Goal: Task Accomplishment & Management: Complete application form

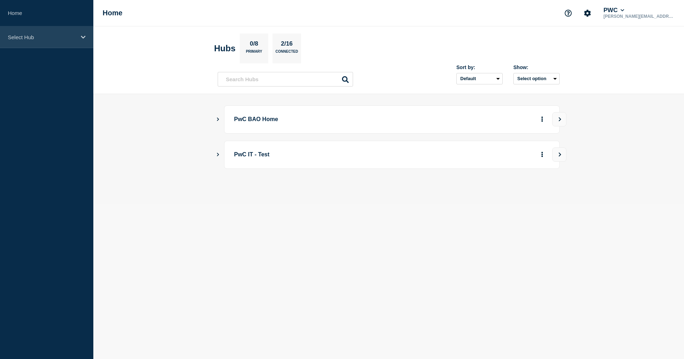
click at [82, 37] on icon at bounding box center [83, 37] width 5 height 5
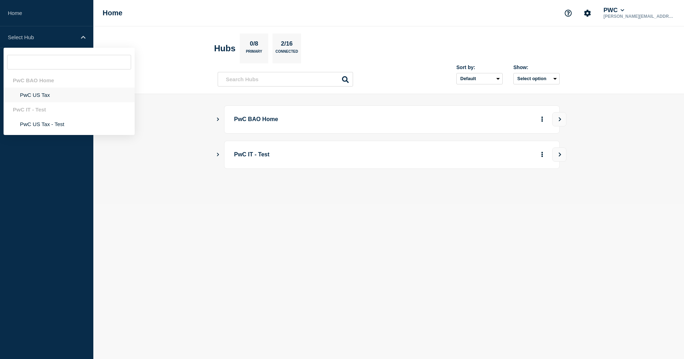
click at [34, 99] on li "PwC US Tax" at bounding box center [69, 95] width 131 height 15
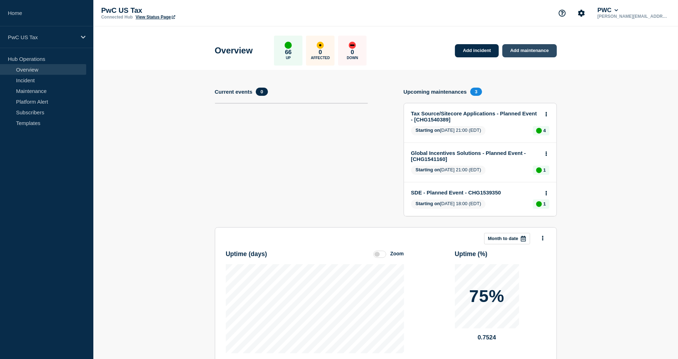
click at [515, 50] on link "Add maintenance" at bounding box center [530, 50] width 54 height 13
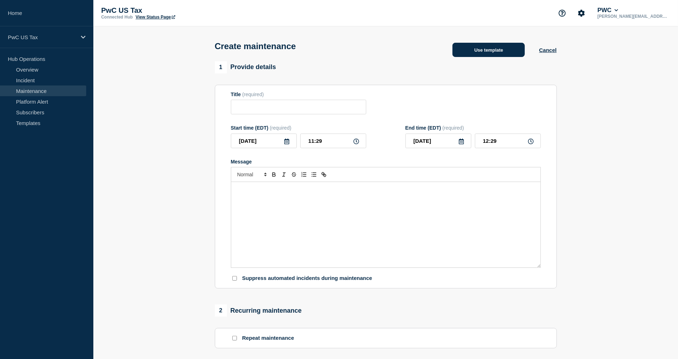
click at [483, 55] on button "Use template" at bounding box center [489, 50] width 72 height 14
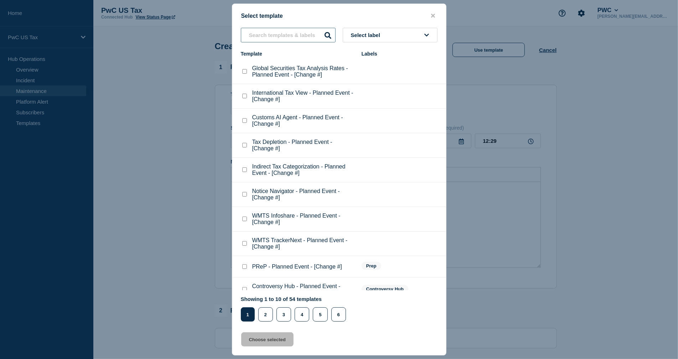
click at [270, 37] on input "text" at bounding box center [288, 35] width 95 height 15
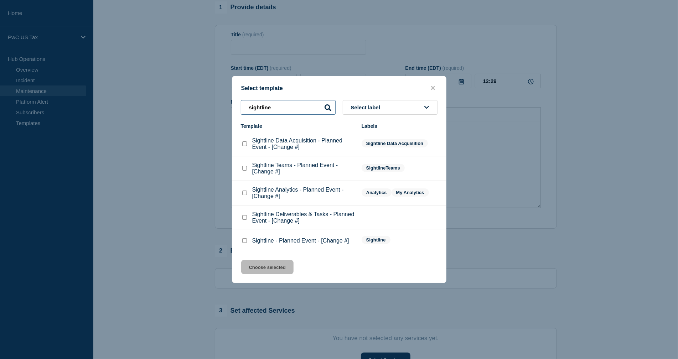
scroll to position [61, 0]
type input "sightline"
click at [248, 245] on div "Sightline - Planned Event - [Change #]" at bounding box center [298, 240] width 114 height 7
click at [243, 243] on checkbox"] "Sightline - Planned Event - [Change #] checkbox" at bounding box center [244, 240] width 5 height 5
checkbox checkbox"] "true"
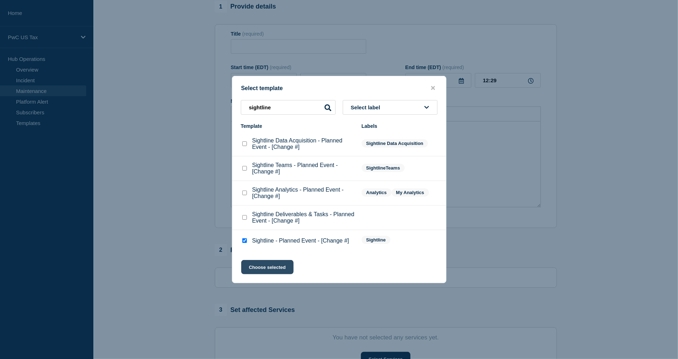
click at [259, 273] on button "Choose selected" at bounding box center [267, 267] width 52 height 14
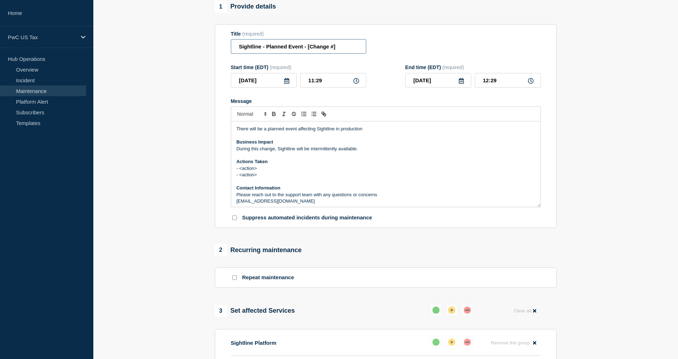
click at [337, 52] on input "Sightline - Planned Event - [Change #]" at bounding box center [298, 46] width 135 height 15
click at [331, 49] on input "Sightline - Planned Event - [Change #]" at bounding box center [298, 46] width 135 height 15
click at [308, 50] on input "Sightline - Planned Event - [Change #]" at bounding box center [298, 46] width 135 height 15
paste input "HG1541384"
type input "Sightline - Planned Event - [CHG1541384]"
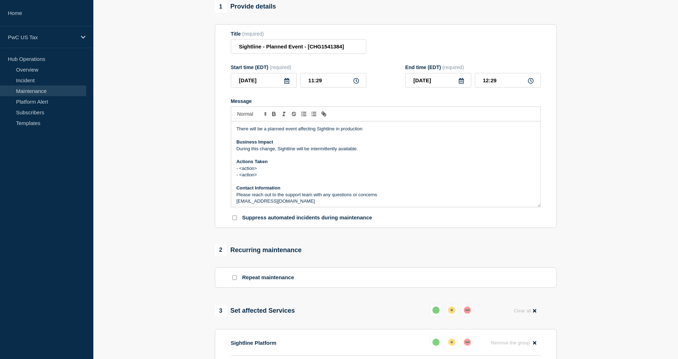
click at [288, 84] on icon at bounding box center [287, 81] width 6 height 6
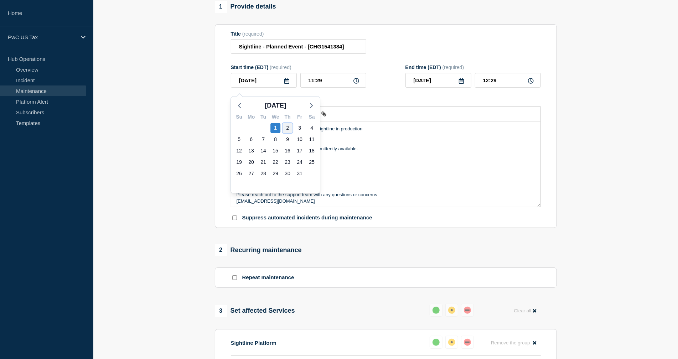
click at [287, 126] on div "2" at bounding box center [288, 128] width 10 height 10
type input "[DATE]"
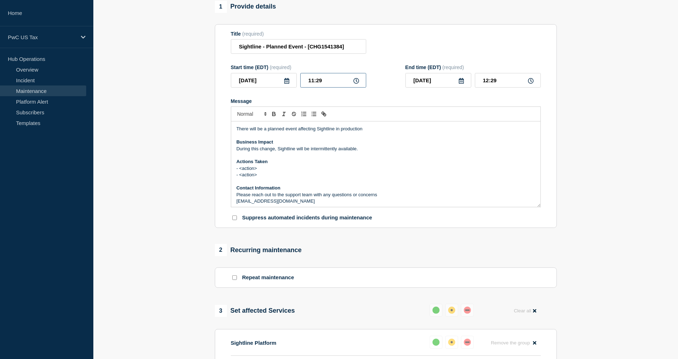
click at [324, 87] on input "11:29" at bounding box center [334, 80] width 66 height 15
drag, startPoint x: 315, startPoint y: 85, endPoint x: 306, endPoint y: 85, distance: 9.3
click at [306, 85] on input "11:29" at bounding box center [334, 80] width 66 height 15
type input "20:29"
type input "21:29"
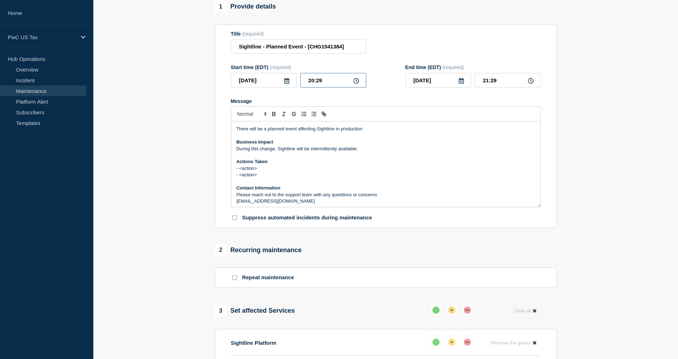
type input "20:09"
type input "21:09"
type input "20:00"
type input "21:00"
drag, startPoint x: 260, startPoint y: 181, endPoint x: 232, endPoint y: 174, distance: 28.6
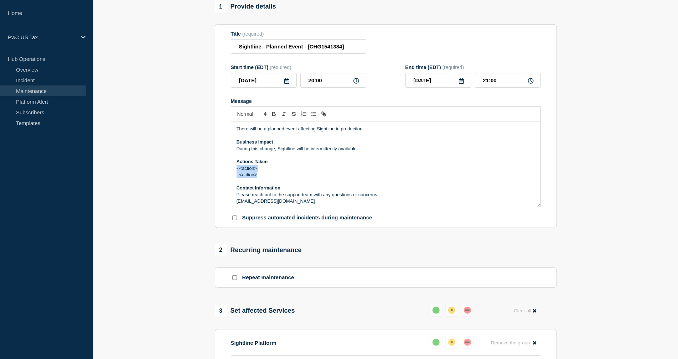
click at [232, 174] on div "There will be a planned event affecting Sightline in production Business Impact…" at bounding box center [385, 165] width 309 height 86
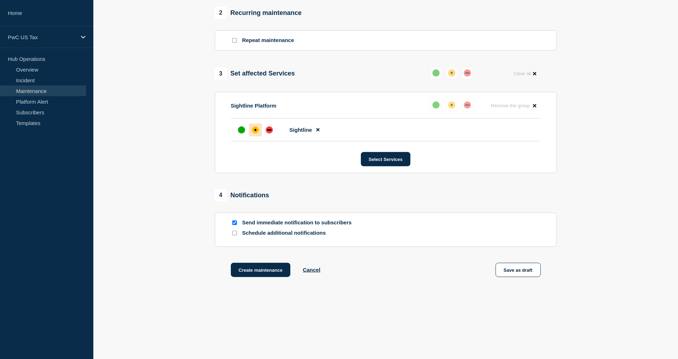
scroll to position [309, 0]
click at [235, 233] on input "Schedule additional notifications" at bounding box center [234, 233] width 5 height 5
checkbox input "true"
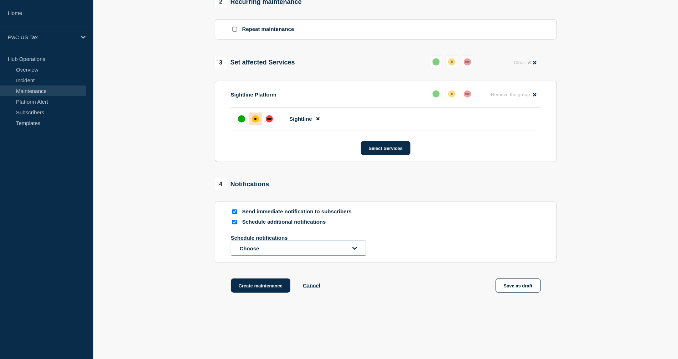
click at [351, 256] on button "Choose" at bounding box center [298, 248] width 135 height 15
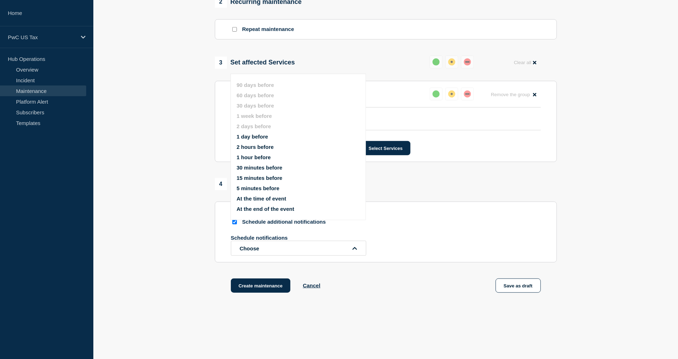
click at [263, 202] on button "At the time of event" at bounding box center [262, 199] width 50 height 6
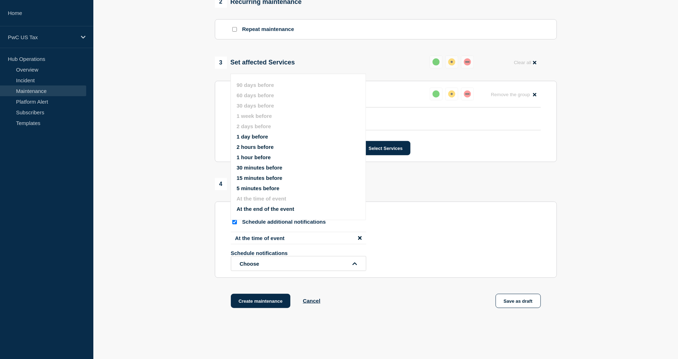
click at [139, 243] on section "1 Provide details Title (required) Sightline - Planned Event - [CHG1541384] Sta…" at bounding box center [385, 39] width 585 height 574
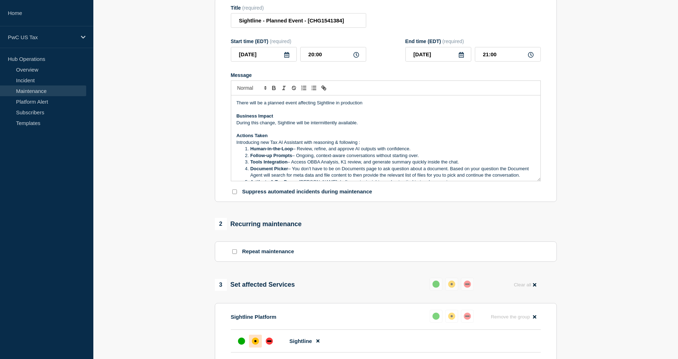
scroll to position [83, 0]
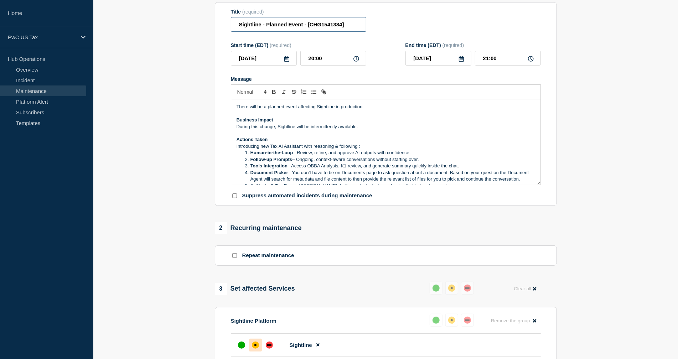
click at [318, 30] on input "Sightline - Planned Event - [CHG1541384]" at bounding box center [298, 24] width 135 height 15
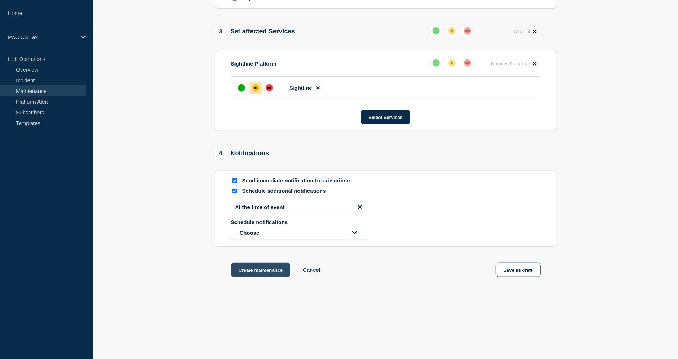
click at [250, 266] on button "Create maintenance" at bounding box center [261, 270] width 60 height 14
